Goal: Information Seeking & Learning: Learn about a topic

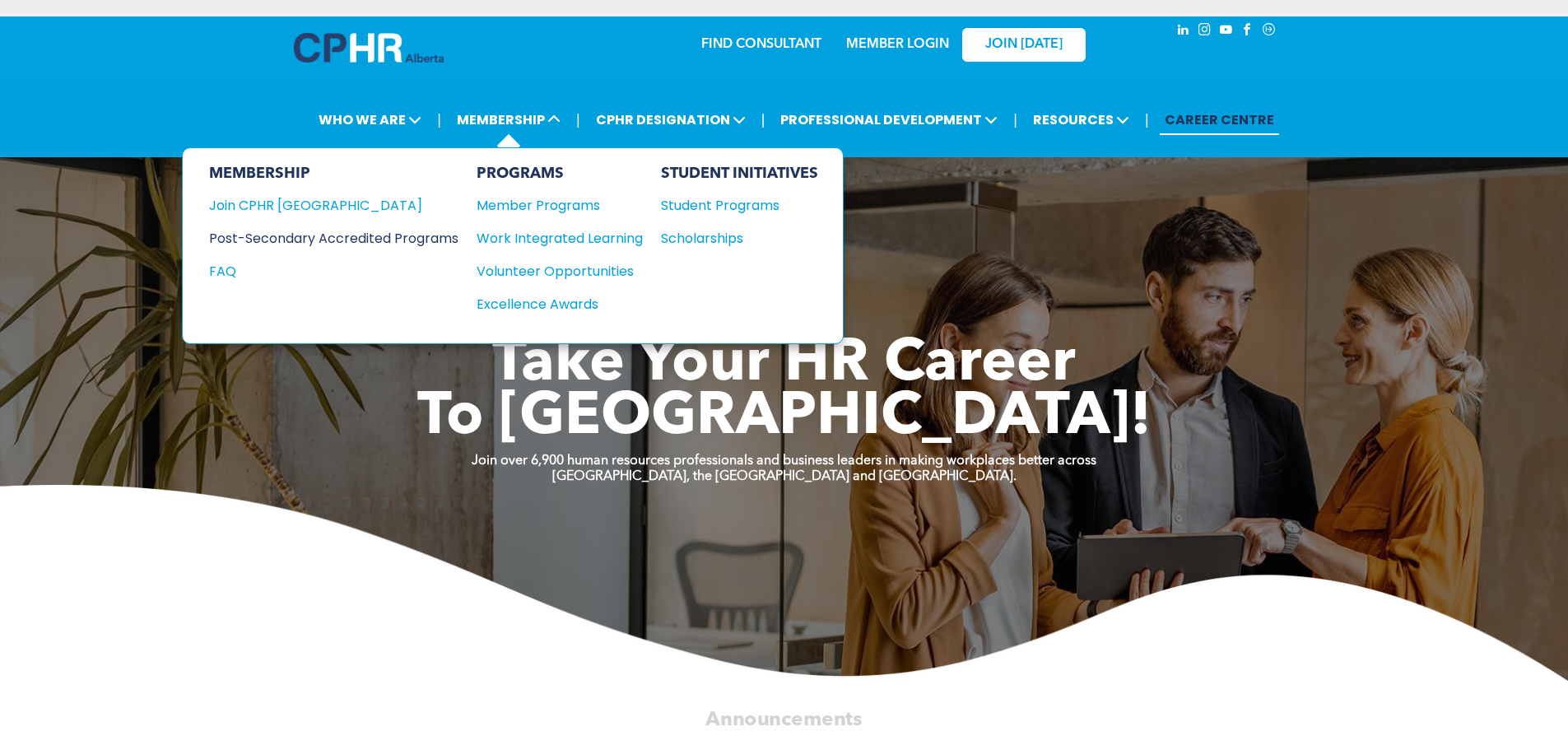
click at [325, 240] on div "Post-Secondary Accredited Programs" at bounding box center [321, 238] width 225 height 20
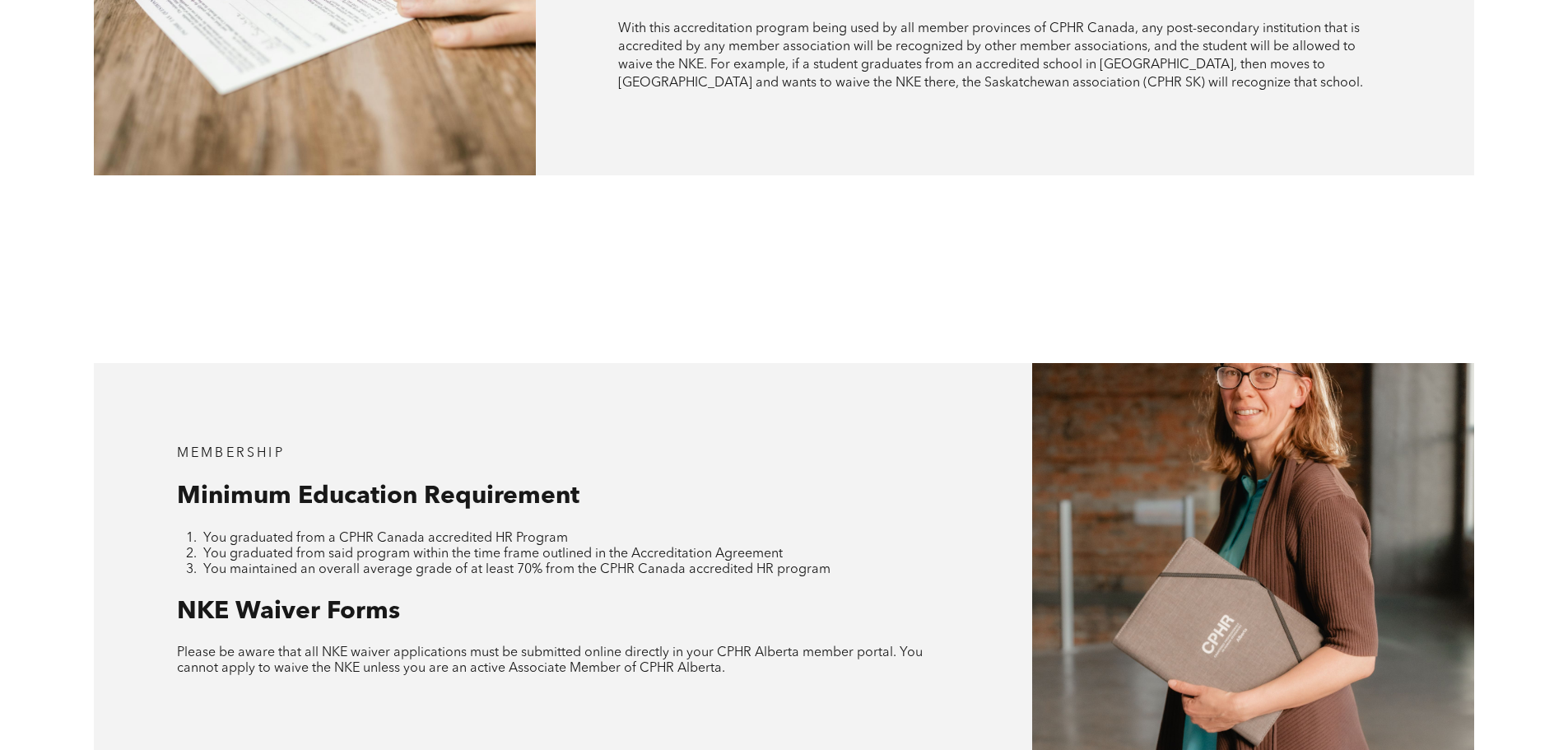
scroll to position [1399, 0]
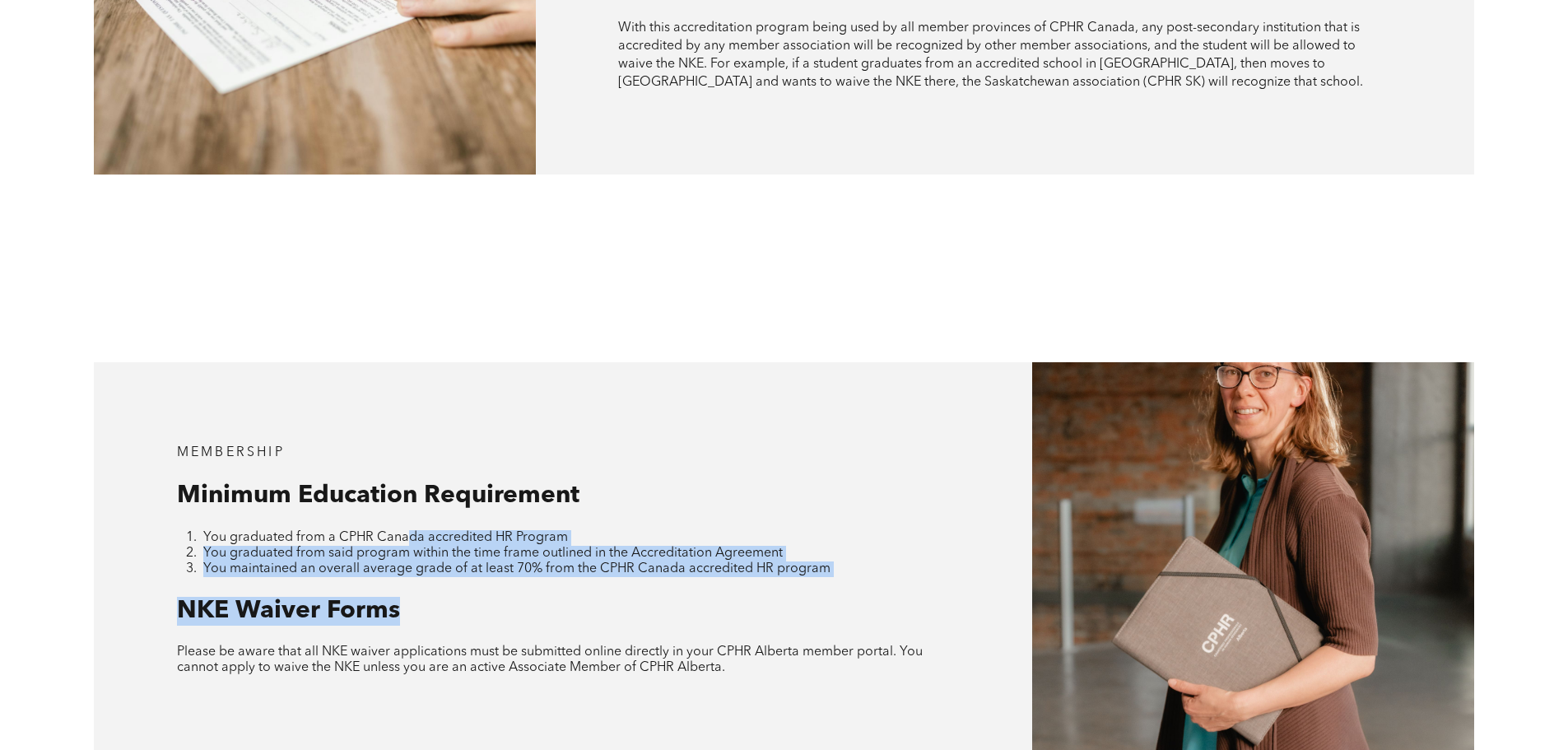
drag, startPoint x: 403, startPoint y: 497, endPoint x: 763, endPoint y: 548, distance: 363.6
click at [763, 548] on div "MEMBERSHIP Minimum Education Requirement You graduated from a CPHR Canada accre…" at bounding box center [563, 560] width 939 height 396
click at [687, 597] on h2 "NKE Waiver Forms" at bounding box center [564, 611] width 773 height 29
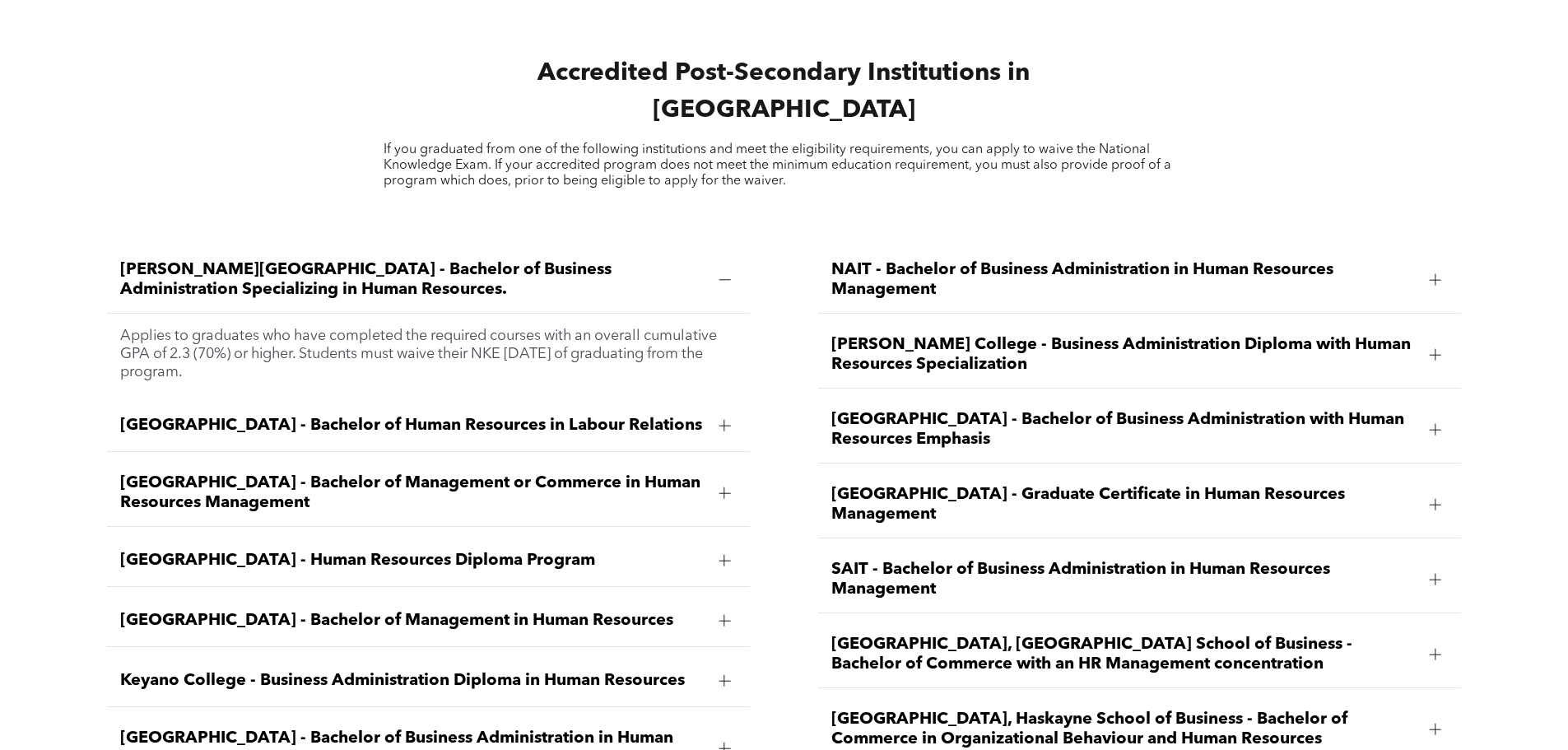
scroll to position [2551, 0]
